Goal: Task Accomplishment & Management: Manage account settings

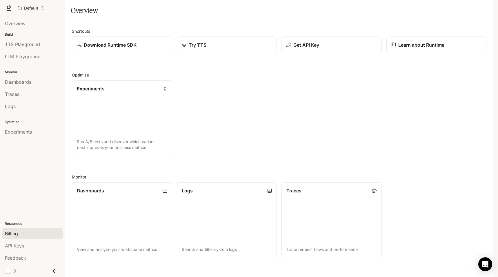
click at [24, 234] on div "Billing" at bounding box center [32, 233] width 55 height 7
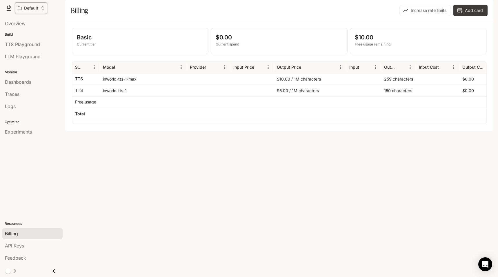
click at [36, 10] on p "Default" at bounding box center [31, 8] width 14 height 5
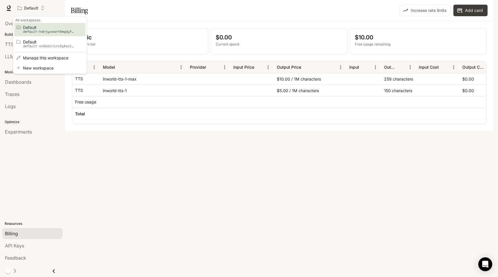
click at [36, 10] on div "Open workspace menu" at bounding box center [249, 138] width 498 height 277
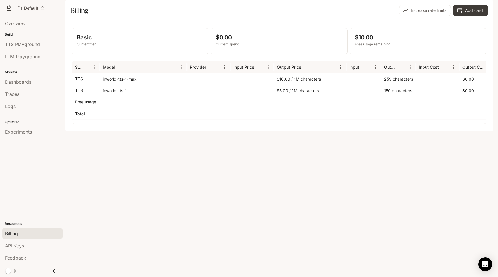
click at [181, 131] on div "Basic Current tier $0.00 Current spend $10.00 Free usage remaining Service Mode…" at bounding box center [279, 76] width 428 height 110
click at [38, 10] on div "Default" at bounding box center [29, 8] width 23 height 5
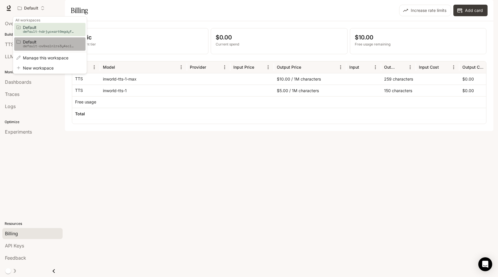
click at [51, 43] on span "Default" at bounding box center [49, 42] width 52 height 4
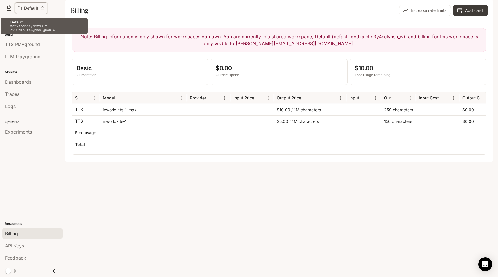
click at [44, 9] on icon "Open workspace menu" at bounding box center [43, 8] width 4 height 4
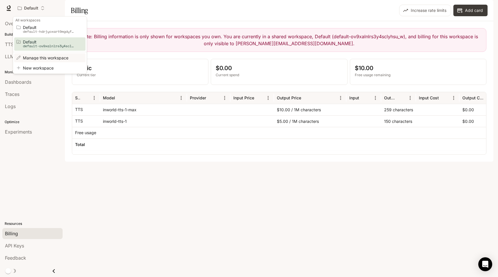
click at [57, 58] on span "Manage this workspace" at bounding box center [49, 58] width 52 height 4
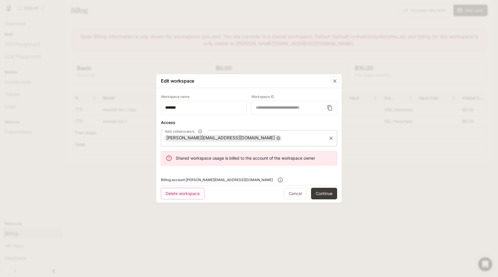
click at [276, 137] on icon at bounding box center [278, 138] width 4 height 4
click at [296, 191] on button "Cancel" at bounding box center [295, 194] width 22 height 12
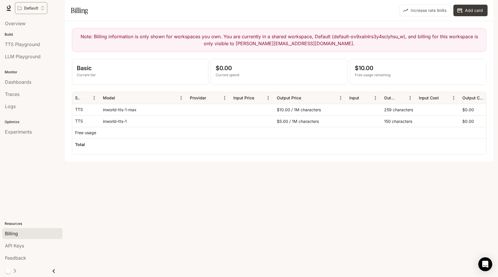
click at [35, 10] on p "Default" at bounding box center [31, 8] width 14 height 5
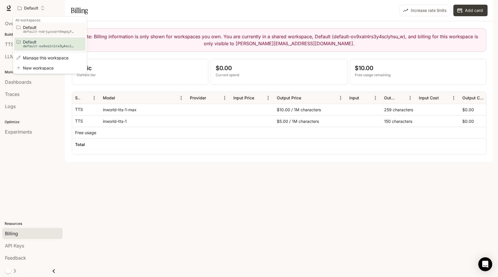
click at [54, 32] on p "default-hdrjyoxart0mgdyf9cpnog" at bounding box center [49, 32] width 52 height 4
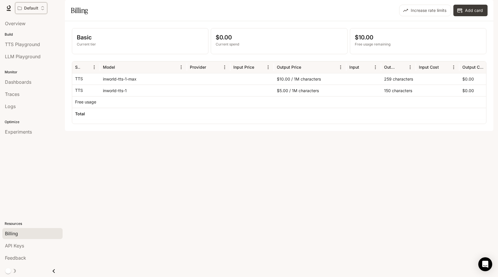
click at [42, 10] on icon "Open workspace menu" at bounding box center [43, 8] width 4 height 4
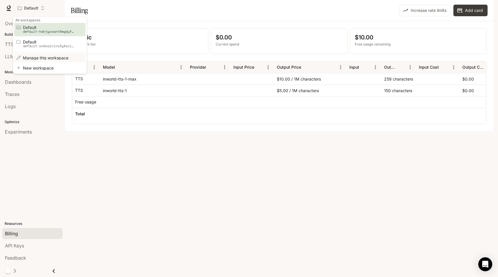
click at [56, 59] on span "Manage this workspace" at bounding box center [49, 58] width 52 height 4
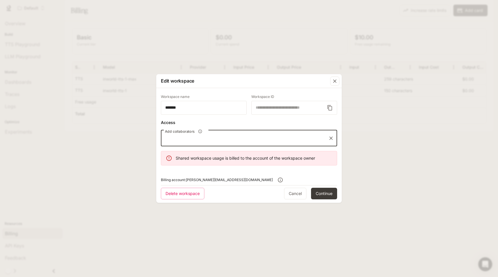
click at [226, 136] on input "Add collaborators" at bounding box center [244, 138] width 162 height 11
type input "**********"
click at [330, 198] on button "Continue" at bounding box center [324, 194] width 26 height 12
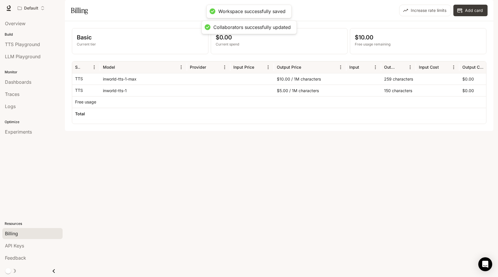
click at [483, 8] on icon "button" at bounding box center [485, 8] width 5 height 5
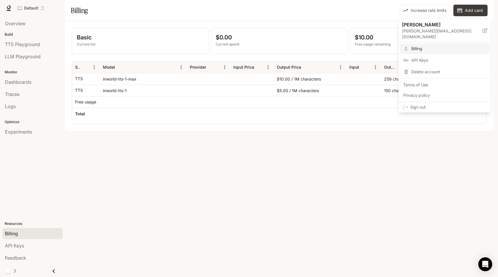
click at [454, 102] on hr at bounding box center [444, 102] width 92 height 0
click at [427, 104] on span "Sign out" at bounding box center [448, 107] width 76 height 6
